Goal: Communication & Community: Answer question/provide support

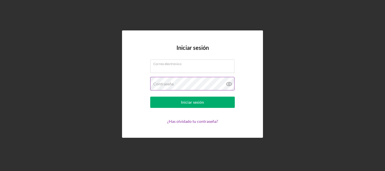
type input "[EMAIL_ADDRESS][DOMAIN_NAME]"
click at [230, 83] on icon at bounding box center [229, 84] width 14 height 14
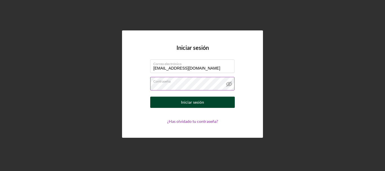
click at [194, 104] on font "Iniciar sesión" at bounding box center [192, 102] width 23 height 5
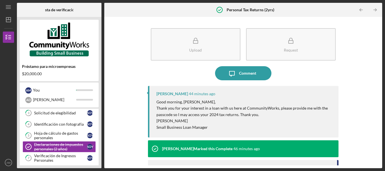
scroll to position [36, 0]
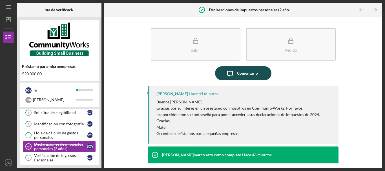
click at [242, 72] on font "Comentario" at bounding box center [247, 73] width 21 height 5
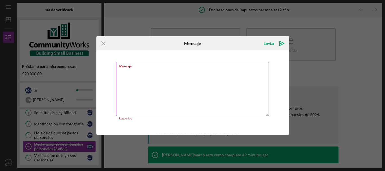
paste textarea "The password are prod66643 diaz55183"
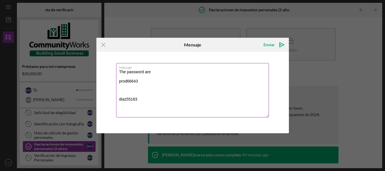
click at [119, 99] on textarea "The password are prod66643 diaz55183" at bounding box center [192, 90] width 153 height 54
click at [120, 79] on textarea "The password are prod66643 Personal TaxReturn diaz55183" at bounding box center [192, 90] width 153 height 54
type textarea "The password are Bussiness Tax prod66643 Personal TaxReturn diaz55183"
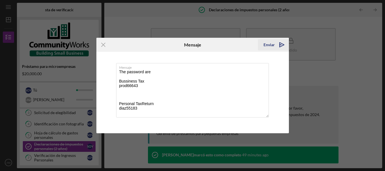
click at [272, 44] on font "Enviar" at bounding box center [268, 44] width 11 height 5
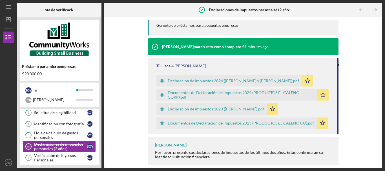
scroll to position [166, 0]
click at [377, 9] on icon "Icon/Table Pagination Arrow" at bounding box center [375, 10] width 13 height 13
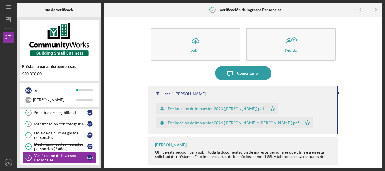
click at [374, 8] on icon "Icon/Table Pagination Arrow" at bounding box center [375, 10] width 13 height 13
